Goal: Task Accomplishment & Management: Manage account settings

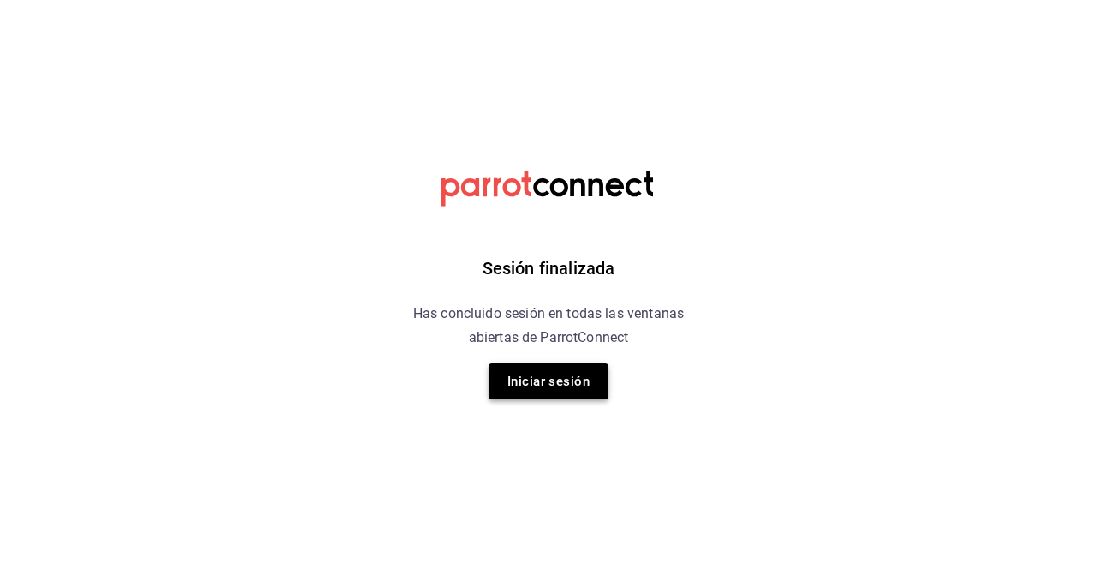
click at [589, 382] on button "Iniciar sesión" at bounding box center [549, 381] width 120 height 36
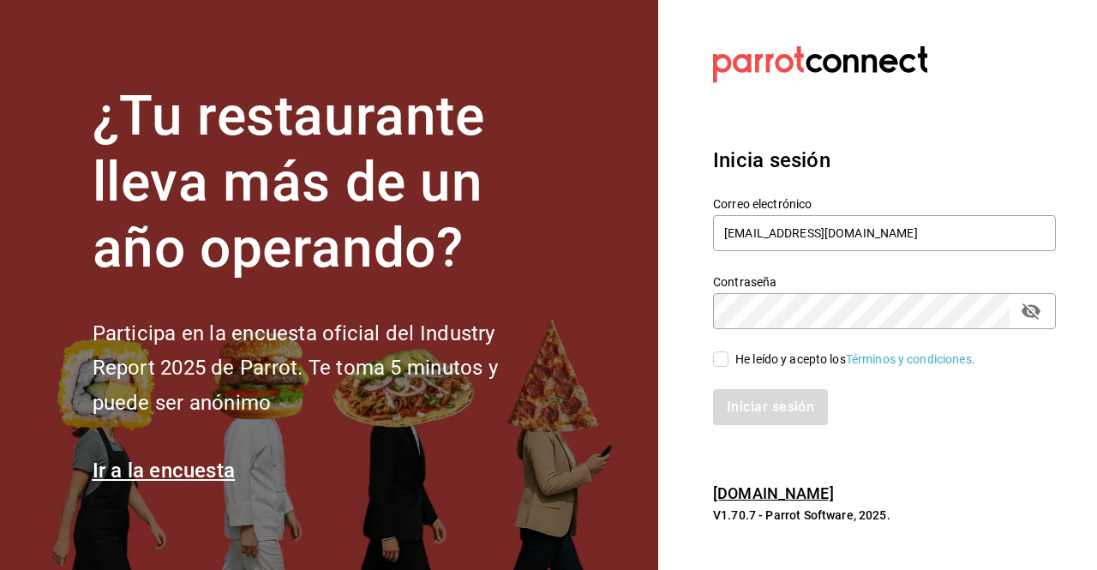
click at [717, 353] on input "He leído y acepto los Términos y condiciones." at bounding box center [720, 358] width 15 height 15
checkbox input "true"
click at [752, 405] on button "Iniciar sesión" at bounding box center [771, 407] width 117 height 36
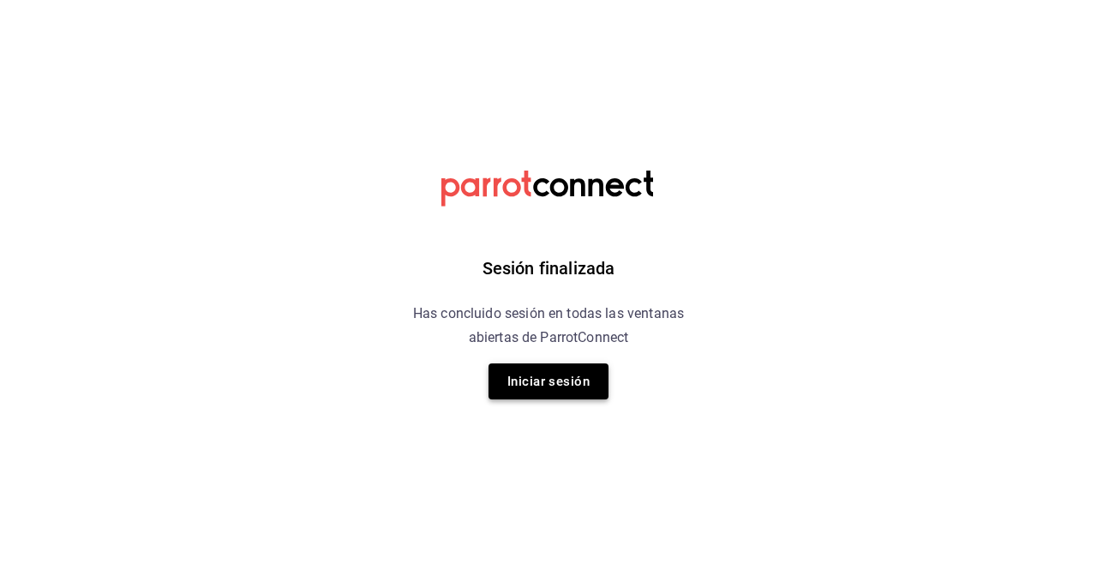
click at [551, 381] on button "Iniciar sesión" at bounding box center [549, 381] width 120 height 36
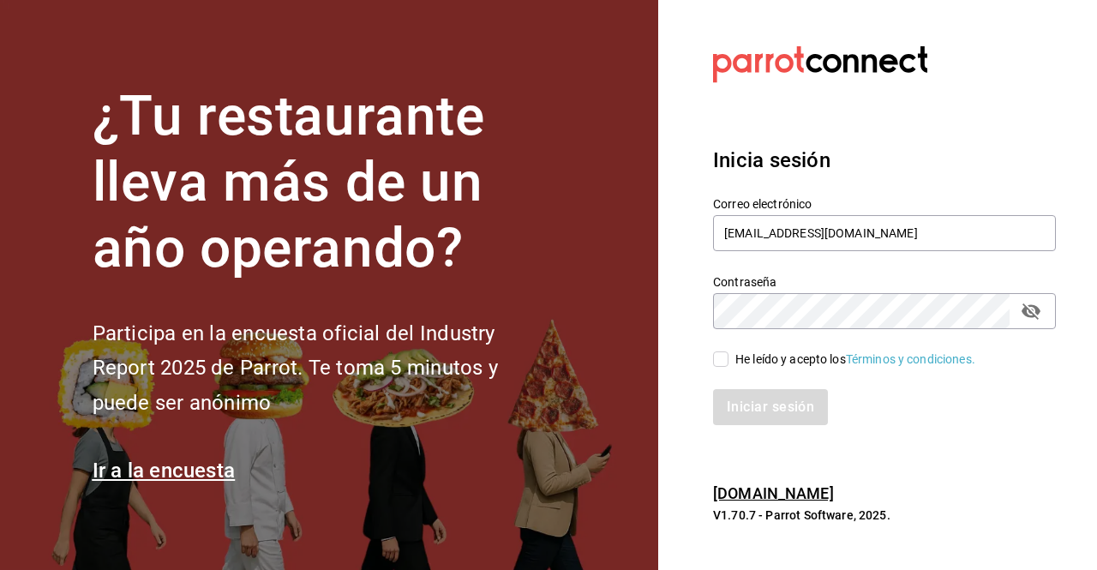
click at [711, 348] on div "He leído y acepto los Términos y condiciones." at bounding box center [874, 348] width 363 height 39
click at [721, 357] on input "He leído y acepto los Términos y condiciones." at bounding box center [720, 358] width 15 height 15
checkbox input "true"
click at [727, 393] on button "Iniciar sesión" at bounding box center [771, 407] width 117 height 36
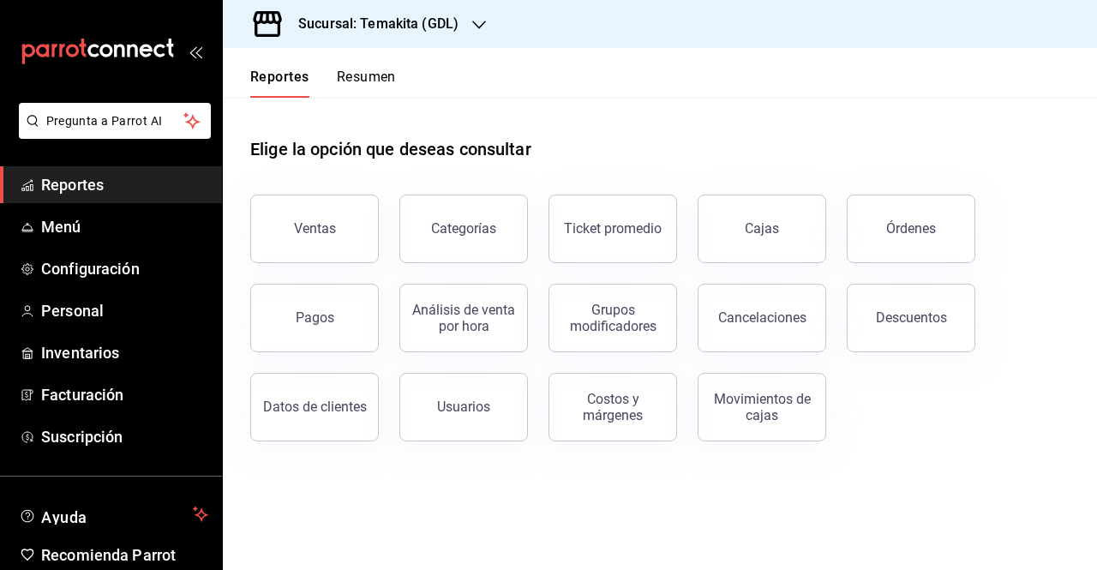
click at [388, 69] on button "Resumen" at bounding box center [366, 83] width 59 height 29
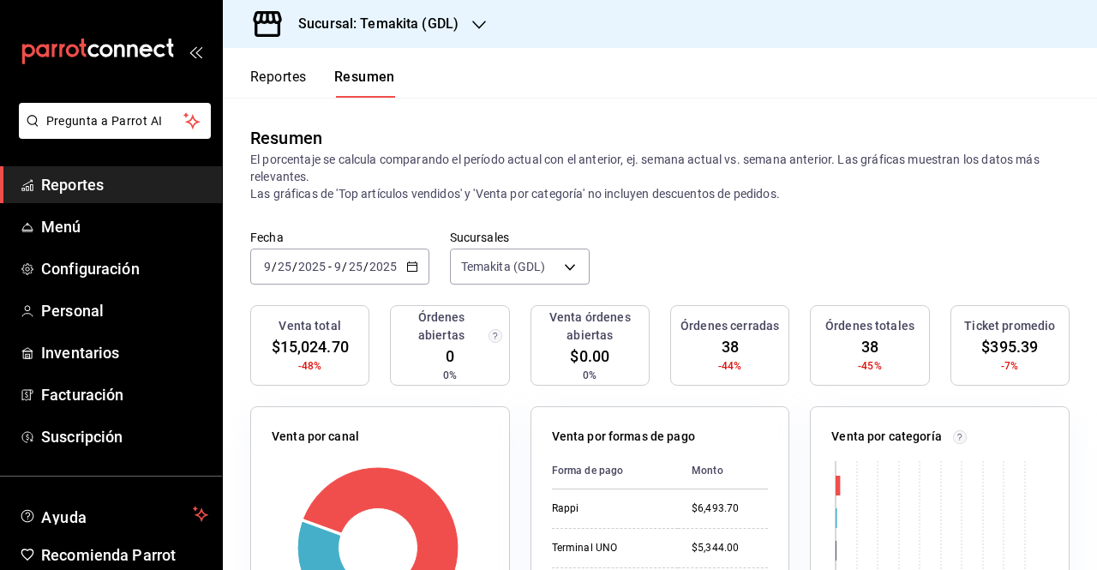
click at [399, 14] on h3 "Sucursal: Temakita (GDL)" at bounding box center [372, 24] width 174 height 21
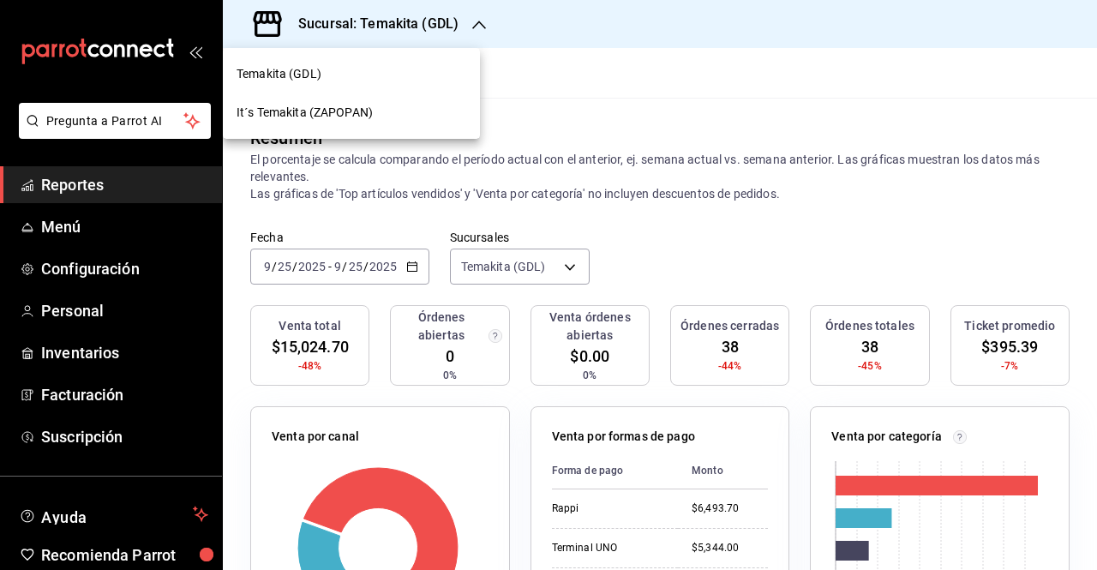
click at [388, 117] on div "It´s Temakita (ZAPOPAN)" at bounding box center [352, 113] width 230 height 18
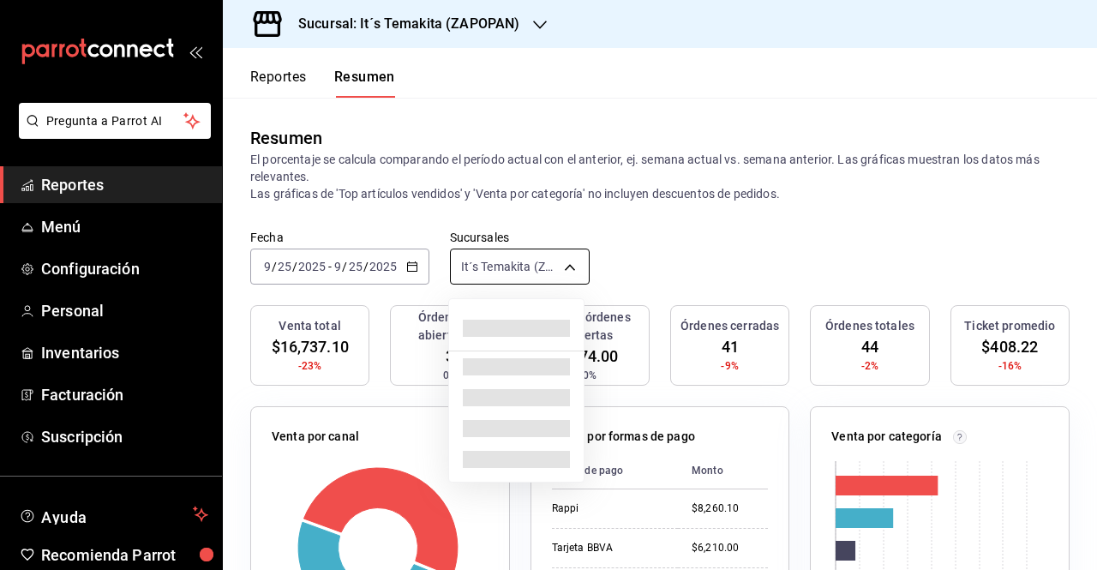
click at [543, 263] on body "Pregunta a Parrot AI Reportes Menú Configuración Personal Inventarios Facturaci…" at bounding box center [548, 285] width 1097 height 570
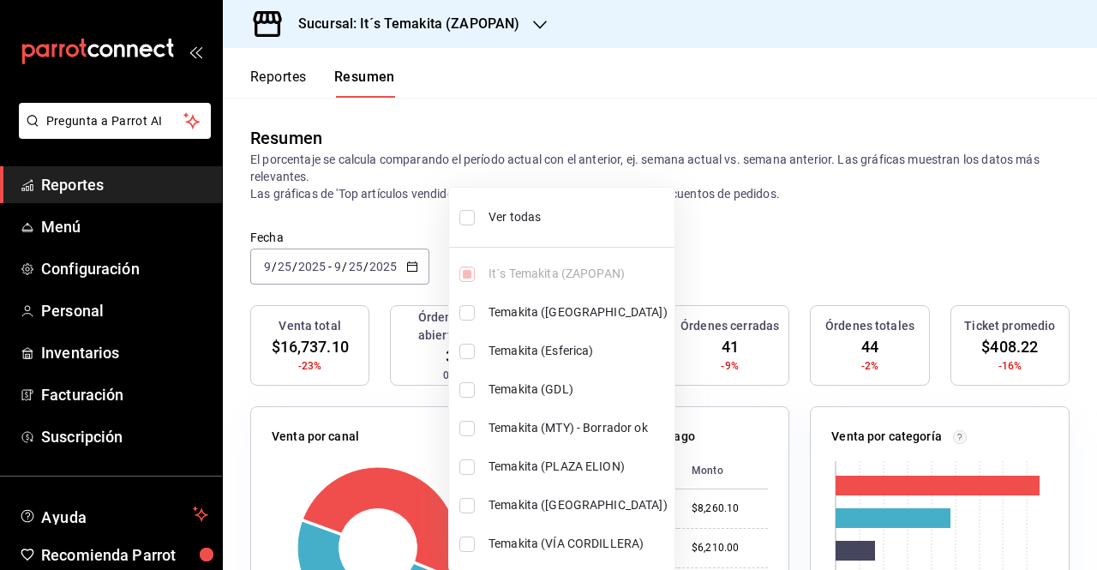
click at [473, 203] on li "Ver todas" at bounding box center [561, 217] width 225 height 45
type input "[object Object],[object Object],[object Object],[object Object],[object Object]…"
checkbox input "true"
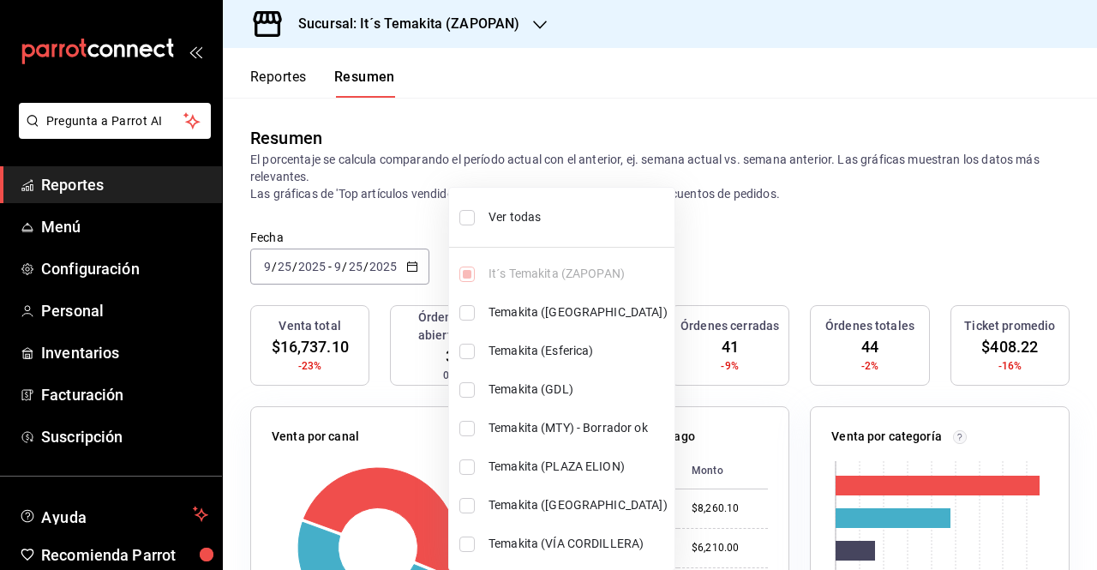
checkbox input "true"
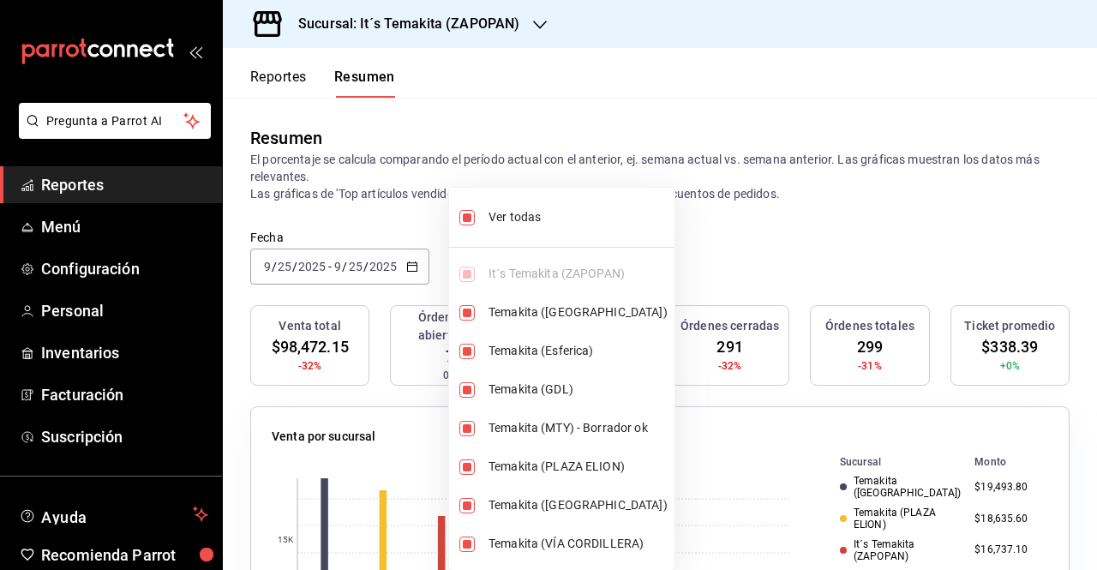
click at [720, 225] on div at bounding box center [548, 285] width 1097 height 570
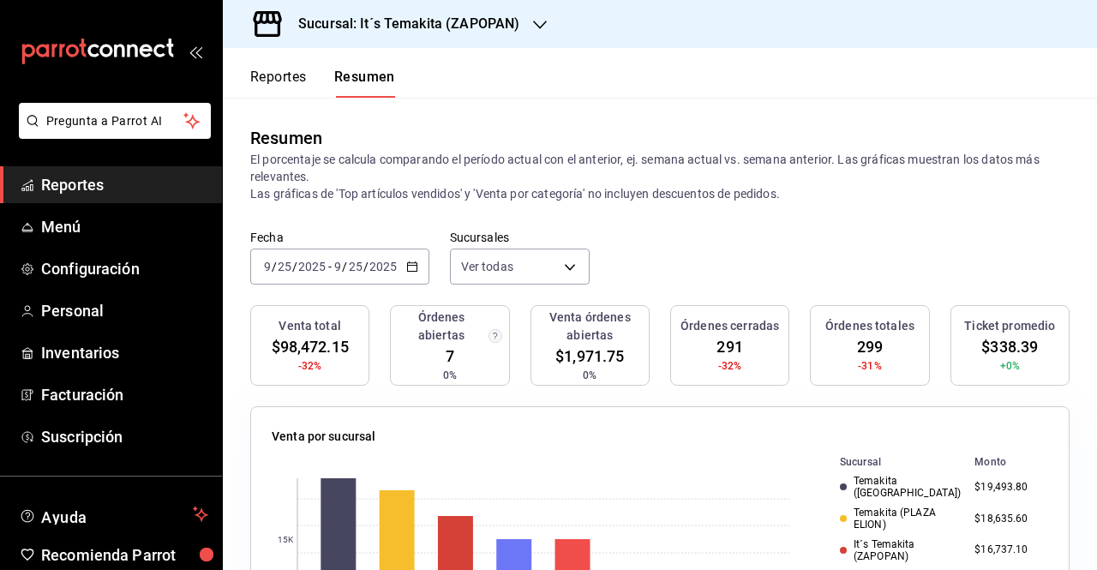
click at [404, 261] on div "2025-09-25 9 / 25 / 2025 - 2025-09-25 9 / 25 / 2025" at bounding box center [339, 267] width 179 height 36
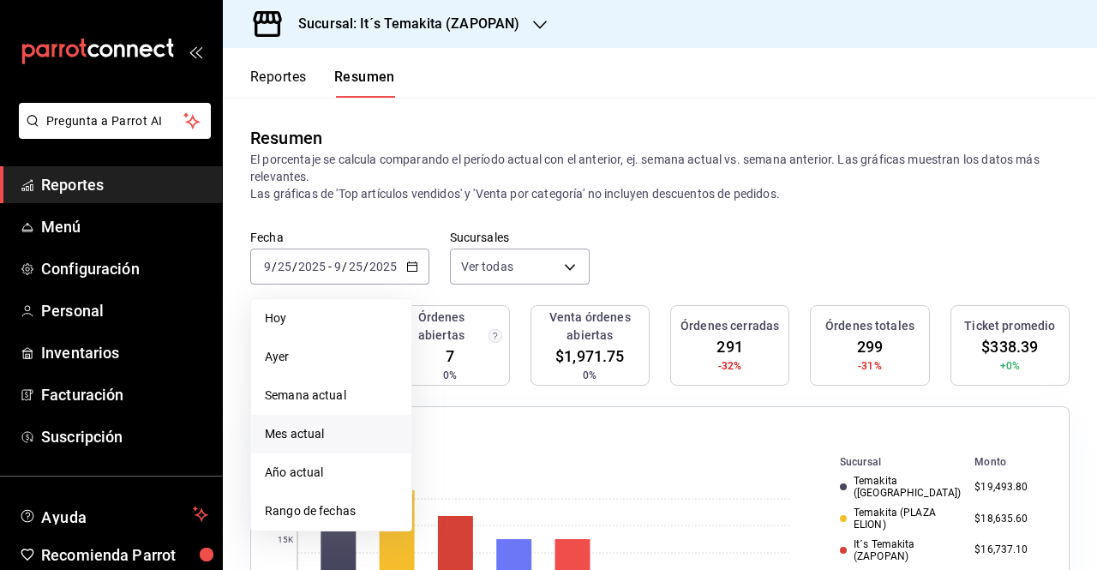
click at [336, 440] on span "Mes actual" at bounding box center [331, 434] width 133 height 18
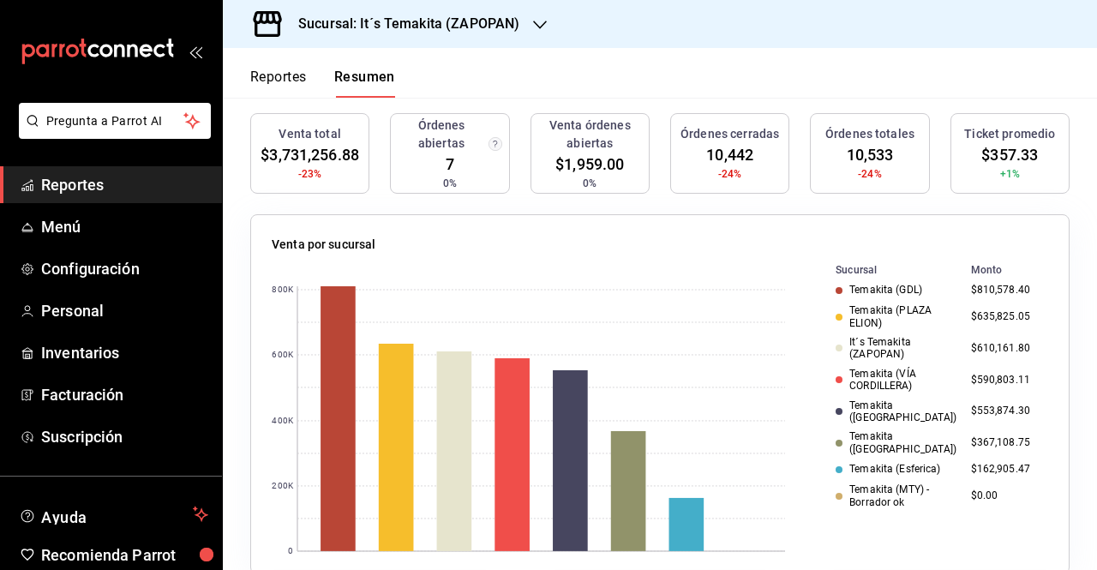
scroll to position [221, 0]
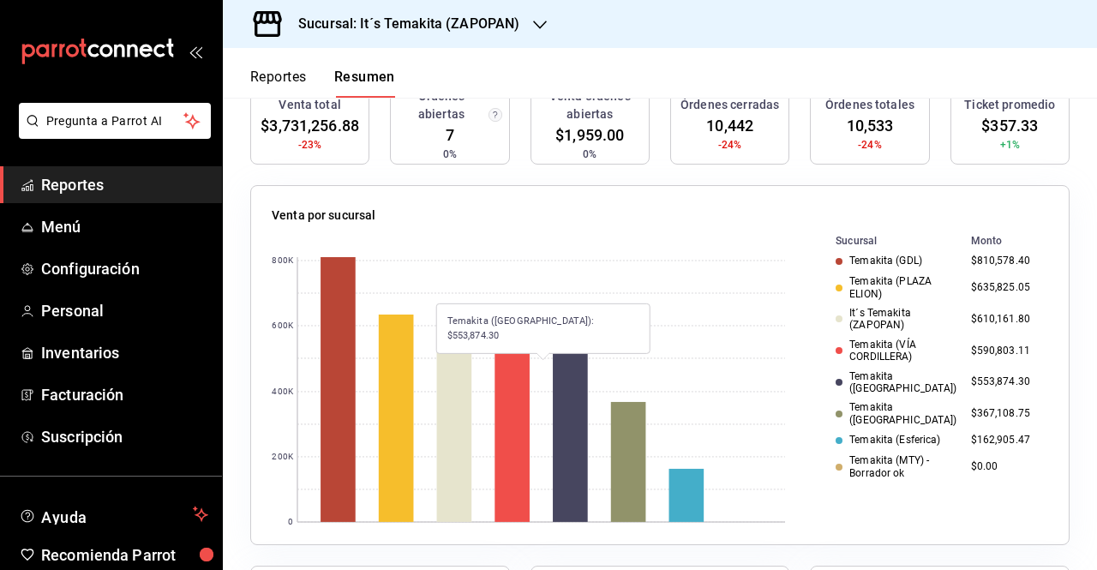
drag, startPoint x: 497, startPoint y: 349, endPoint x: 579, endPoint y: 366, distance: 84.1
click at [579, 366] on g "0 200K 400K 600K 800K" at bounding box center [528, 391] width 513 height 271
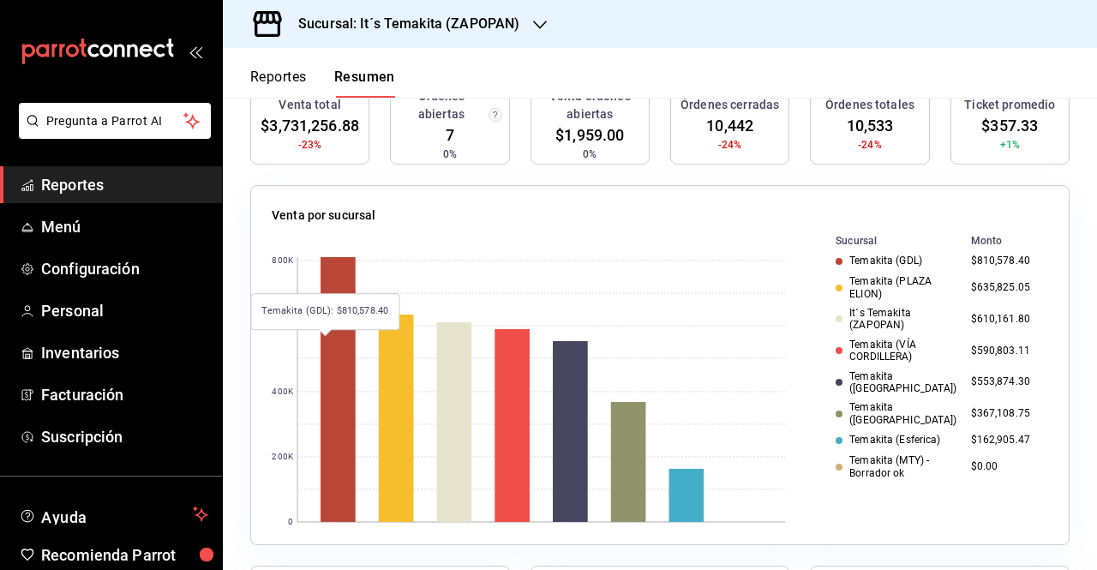
scroll to position [0, 0]
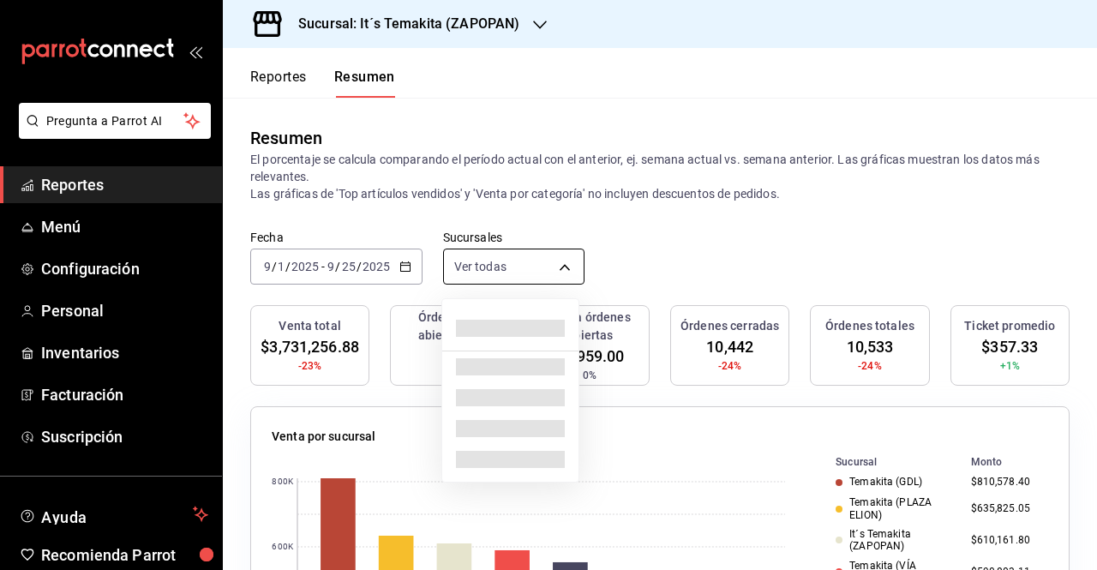
click at [478, 264] on body "Pregunta a Parrot AI Reportes Menú Configuración Personal Inventarios Facturaci…" at bounding box center [548, 285] width 1097 height 570
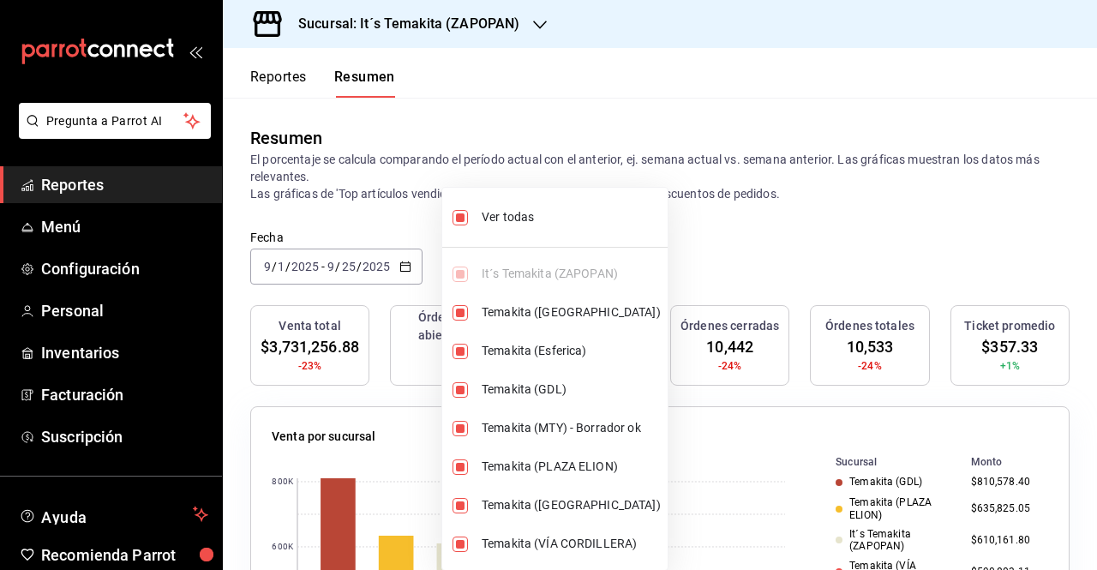
click at [475, 207] on li "Ver todas" at bounding box center [554, 217] width 225 height 45
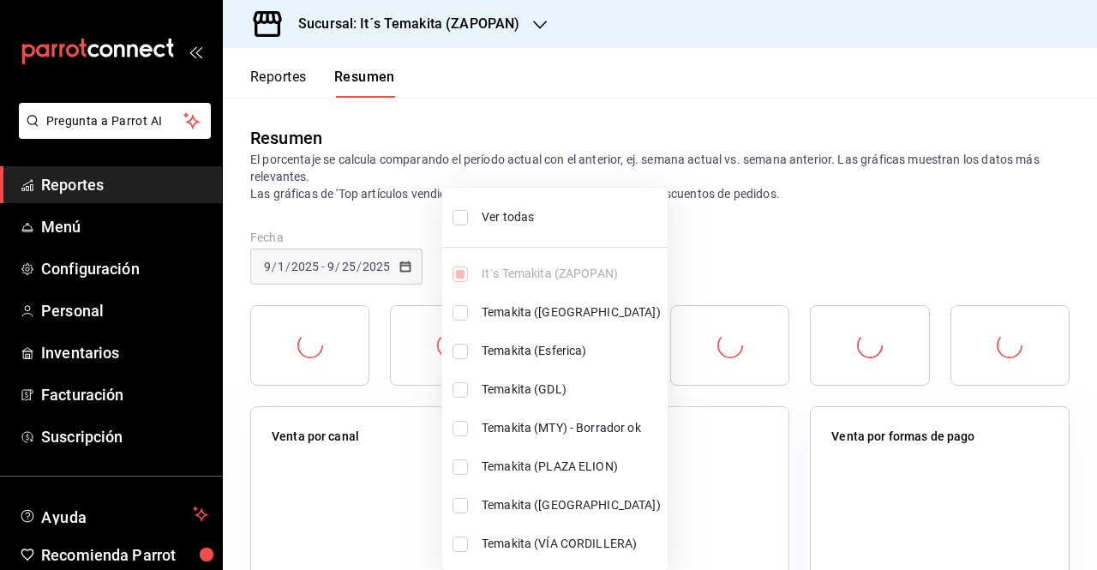
type input "[object Object]"
checkbox input "false"
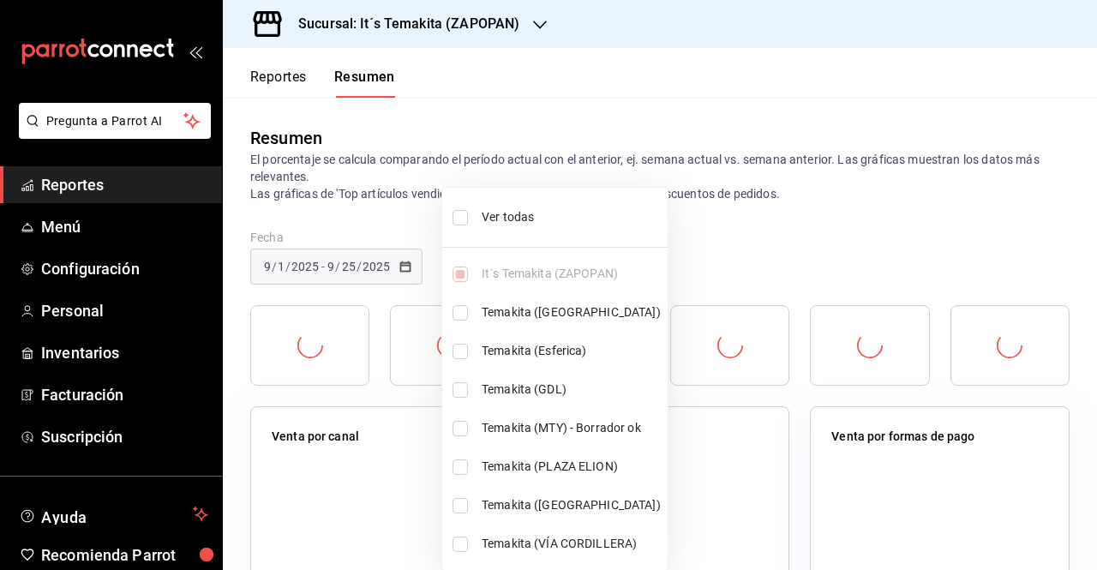
checkbox input "false"
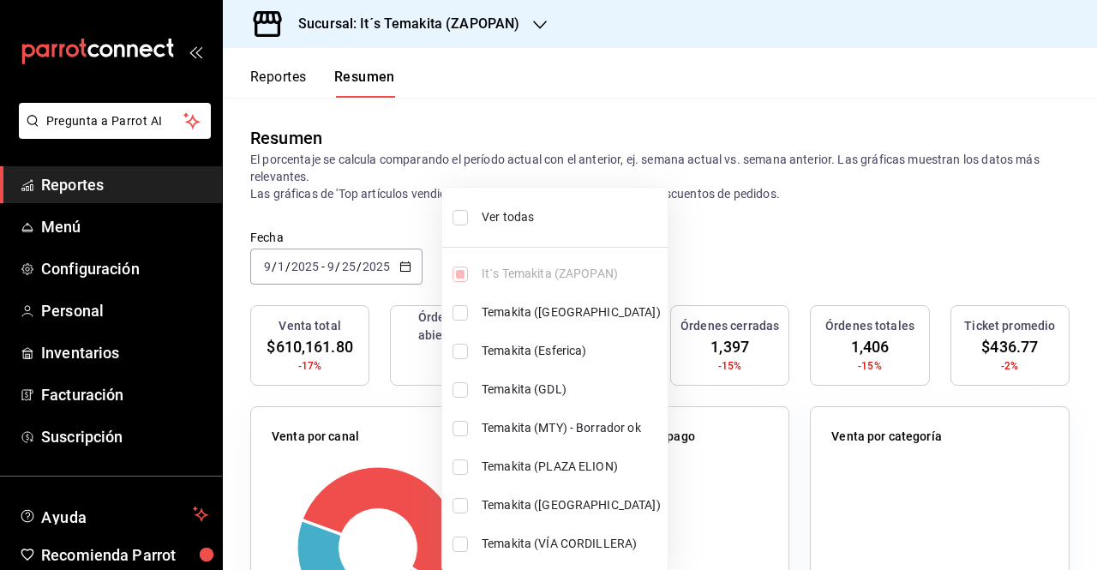
click at [357, 211] on div at bounding box center [548, 285] width 1097 height 570
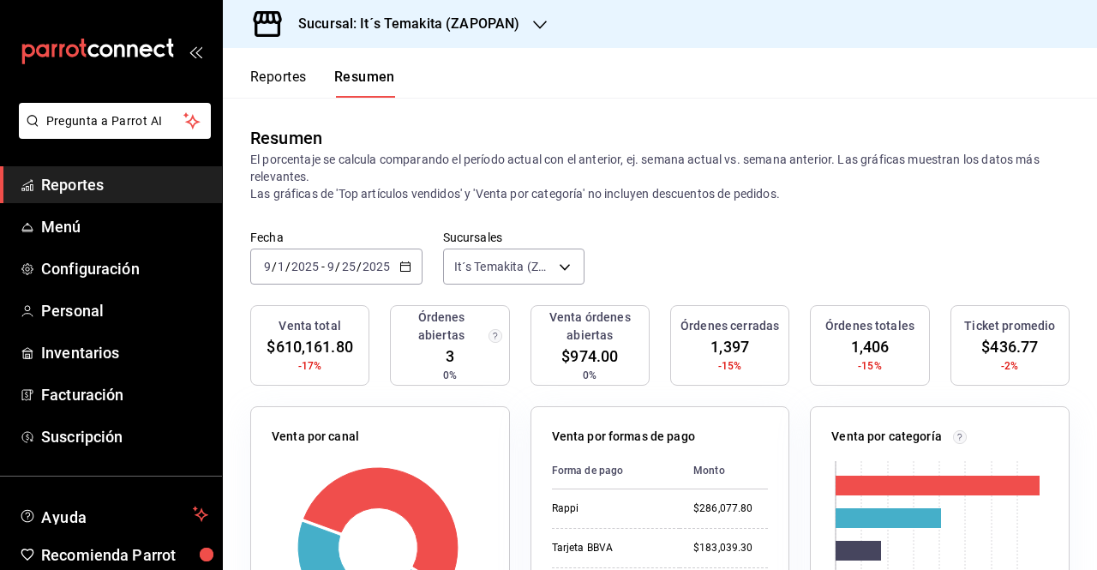
click at [408, 267] on \(Stroke\) "button" at bounding box center [405, 266] width 10 height 9
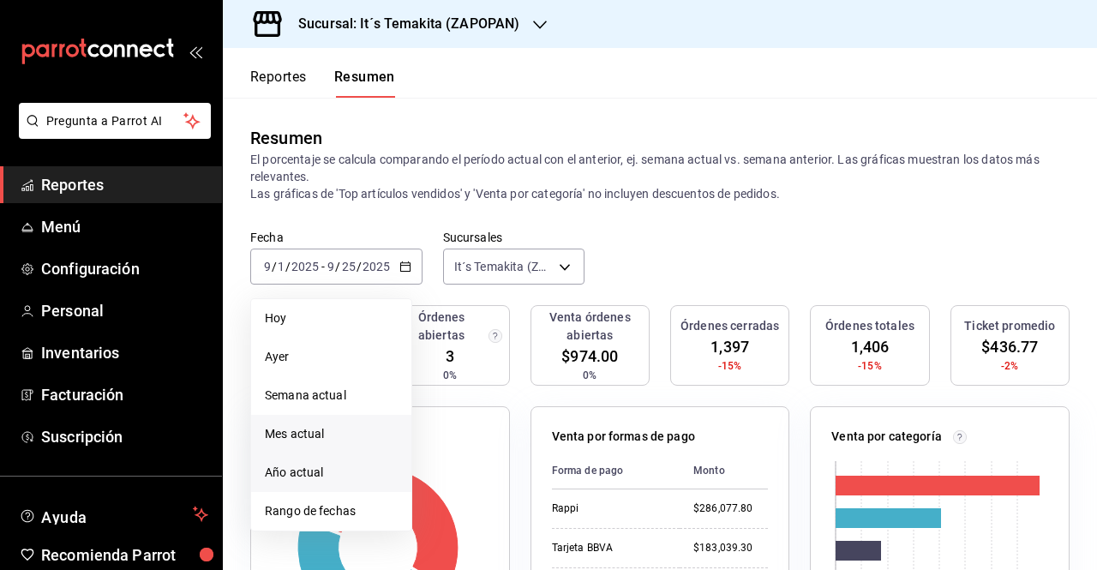
click at [342, 458] on li "Año actual" at bounding box center [331, 472] width 160 height 39
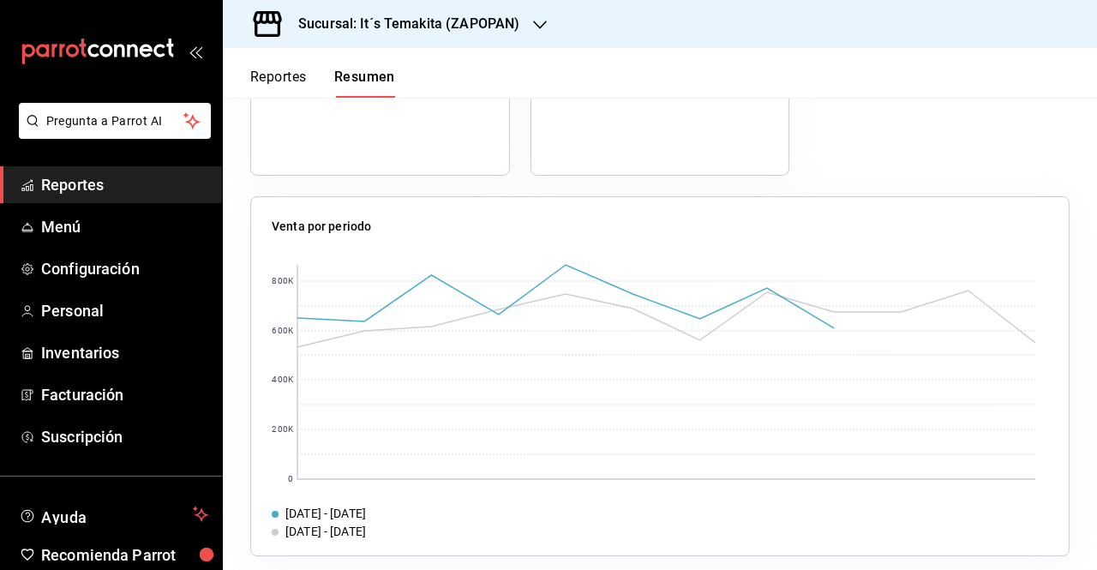
scroll to position [984, 0]
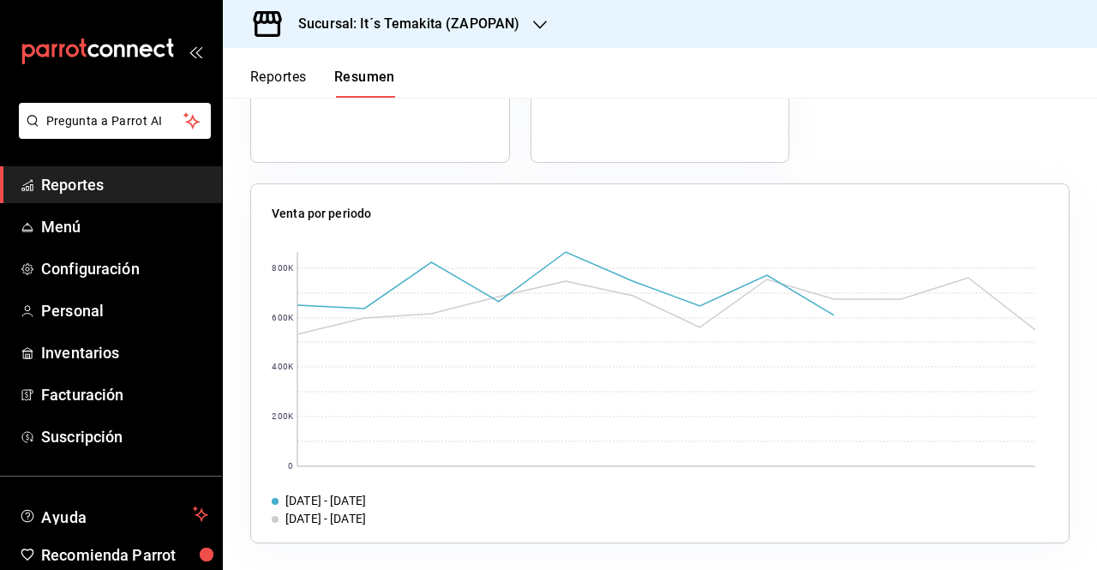
click at [491, 32] on h3 "Sucursal: It´s Temakita (ZAPOPAN)" at bounding box center [402, 24] width 235 height 21
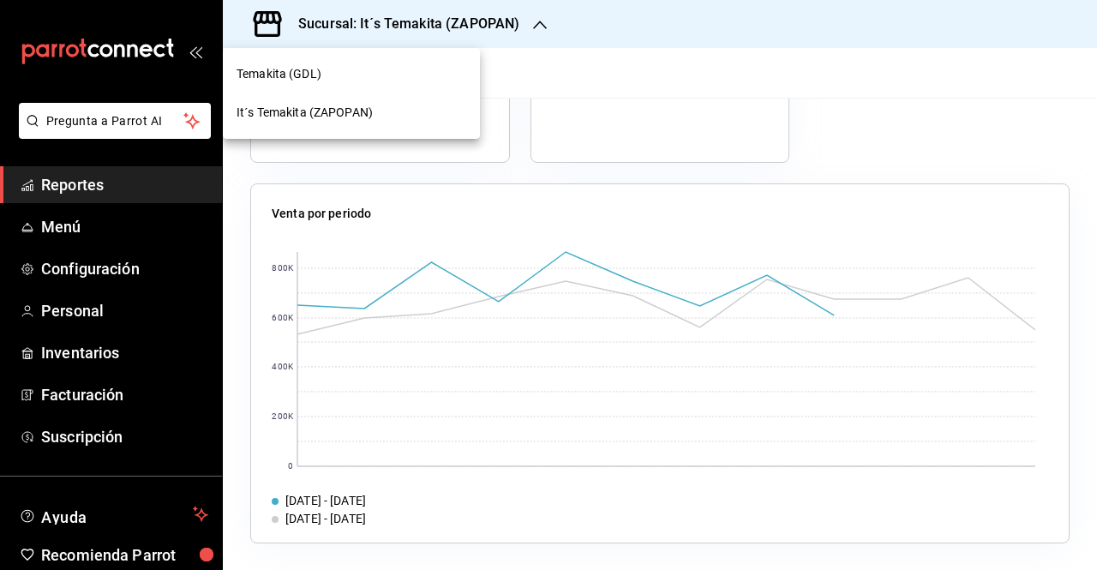
click at [462, 69] on div "Temakita (GDL)" at bounding box center [352, 74] width 230 height 18
